Goal: Information Seeking & Learning: Compare options

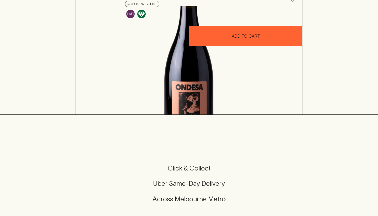
scroll to position [51, 0]
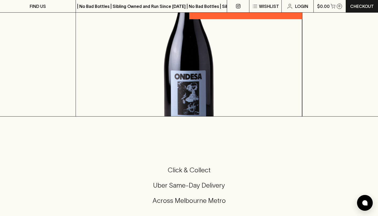
scroll to position [97, 0]
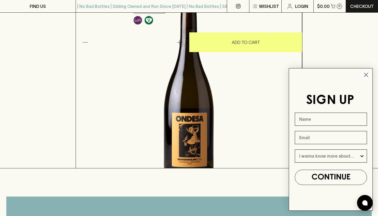
scroll to position [114, 0]
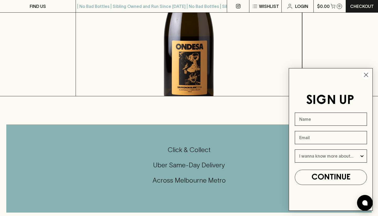
click at [367, 75] on circle "Close dialog" at bounding box center [366, 74] width 9 height 9
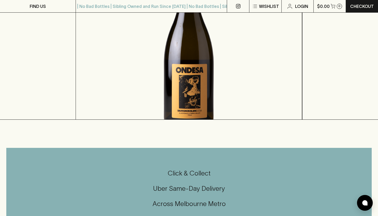
scroll to position [93, 0]
